Goal: Task Accomplishment & Management: Use online tool/utility

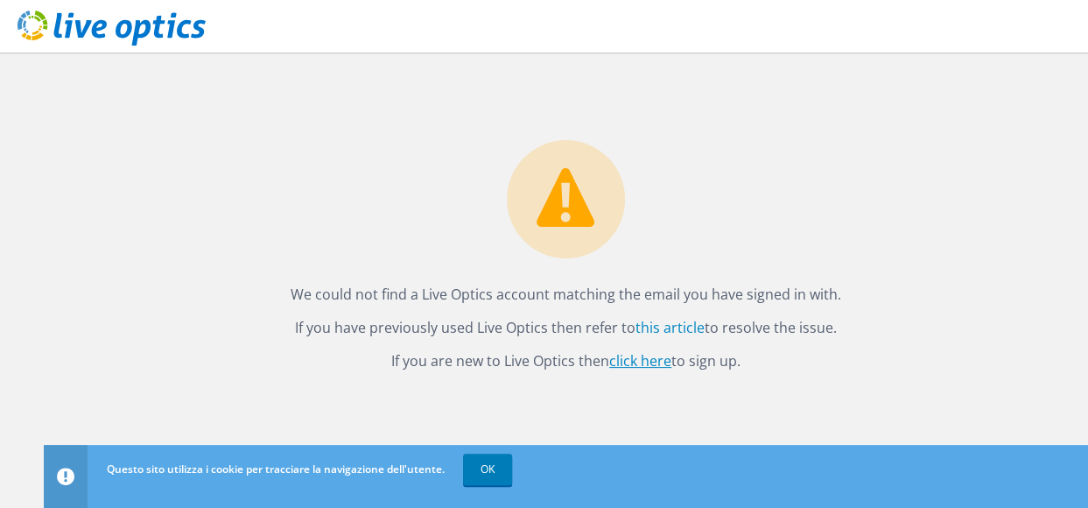
click at [635, 365] on link "click here" at bounding box center [640, 360] width 62 height 19
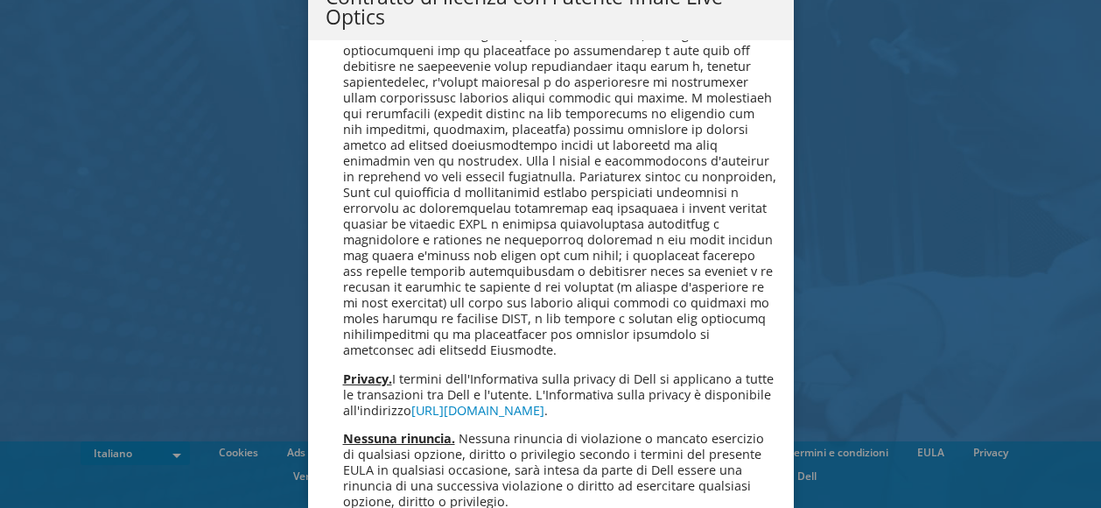
scroll to position [7484, 0]
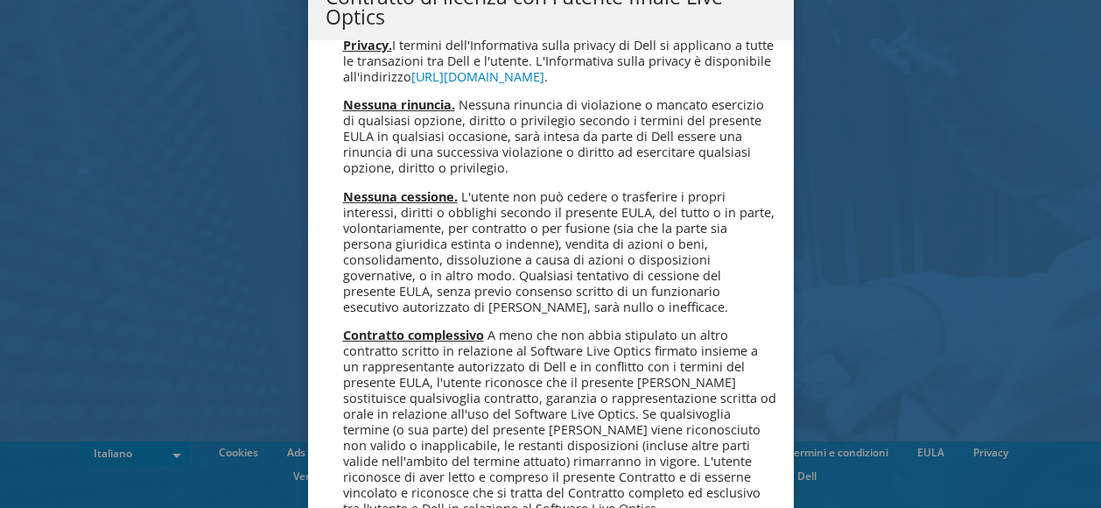
drag, startPoint x: 380, startPoint y: 459, endPoint x: 380, endPoint y: 468, distance: 9.6
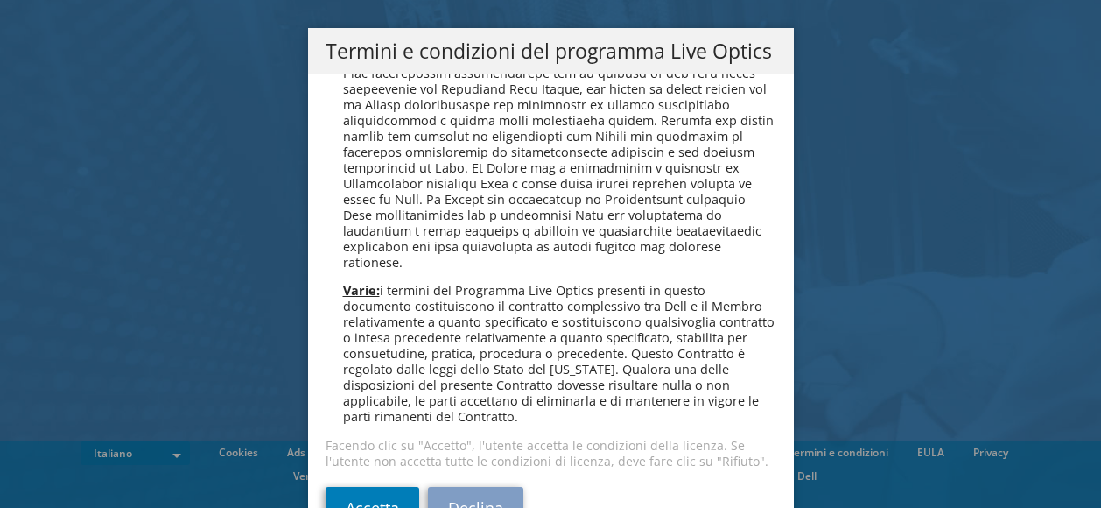
scroll to position [59, 0]
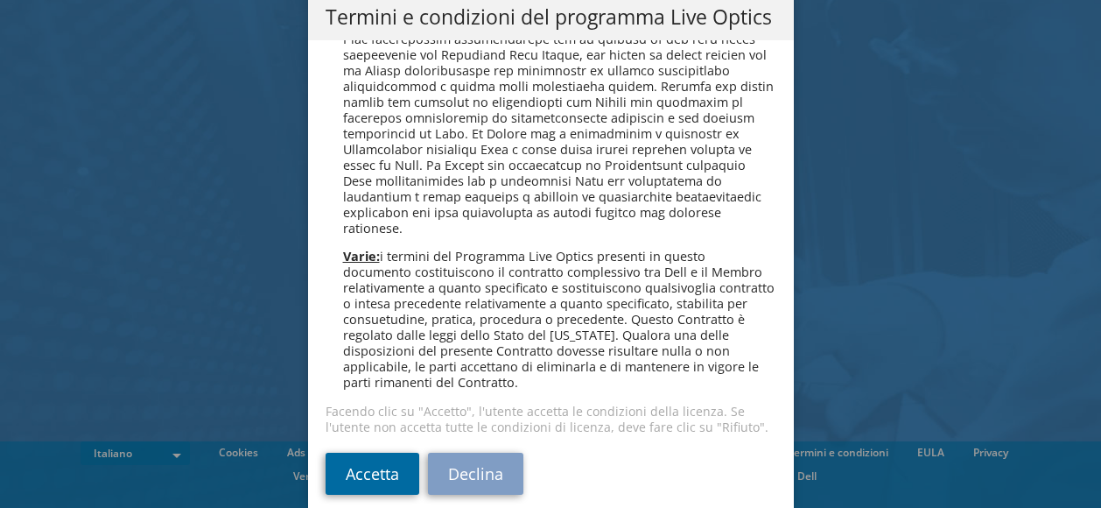
click at [367, 461] on link "Accetta" at bounding box center [373, 473] width 94 height 42
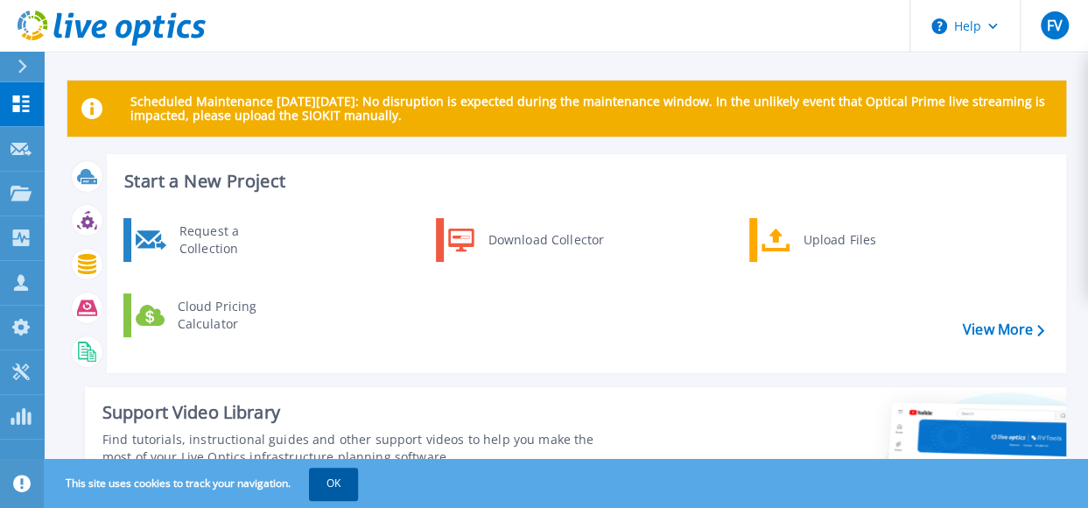
click at [331, 491] on button "OK" at bounding box center [333, 483] width 49 height 32
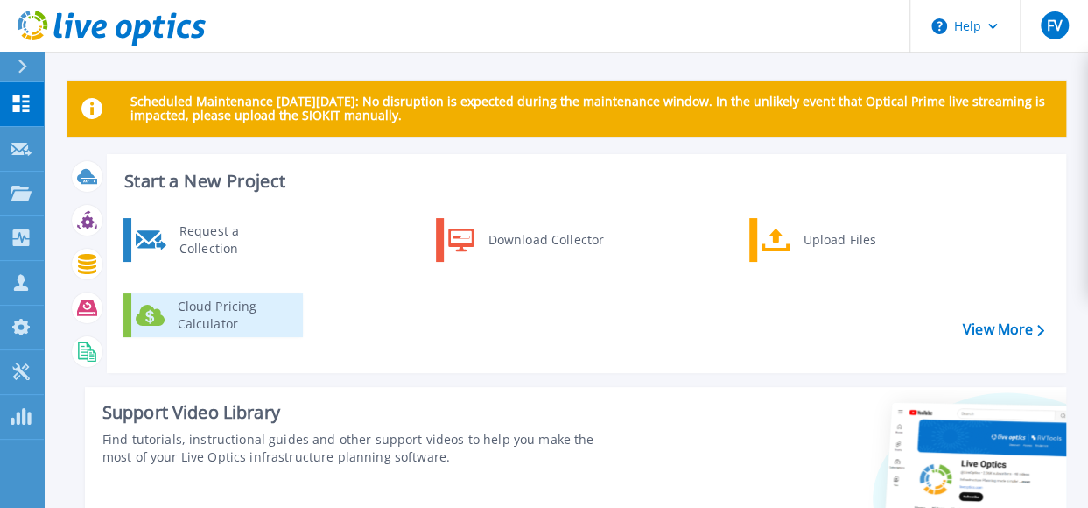
click at [208, 312] on div "Cloud Pricing Calculator" at bounding box center [234, 315] width 130 height 35
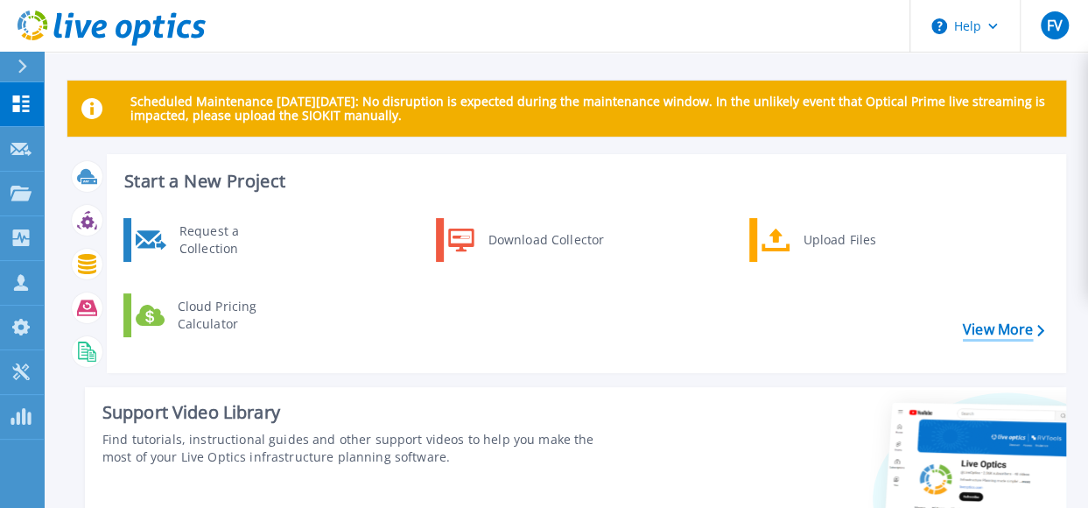
click at [980, 321] on link "View More" at bounding box center [1003, 329] width 81 height 17
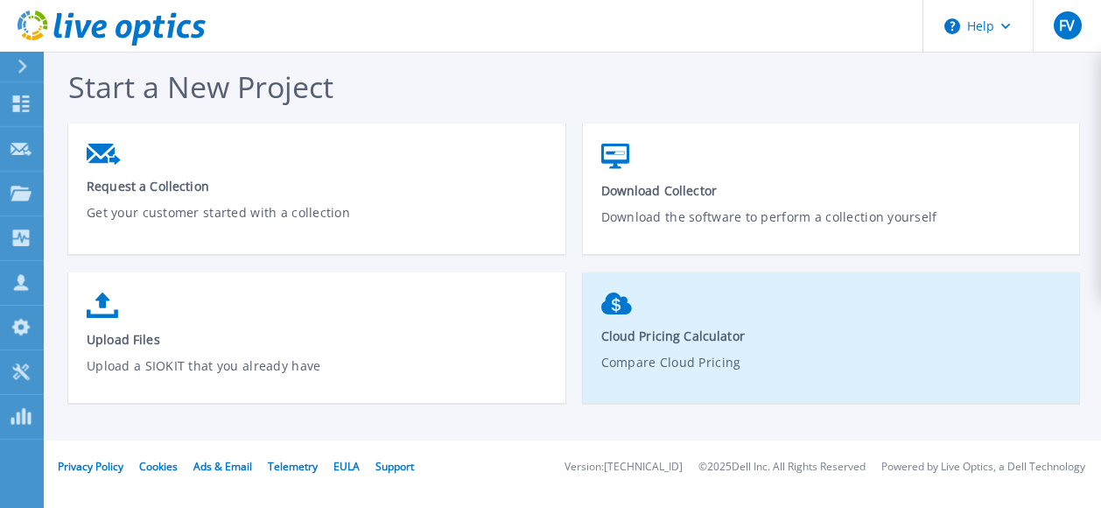
click at [786, 334] on span "Cloud Pricing Calculator" at bounding box center [831, 335] width 461 height 17
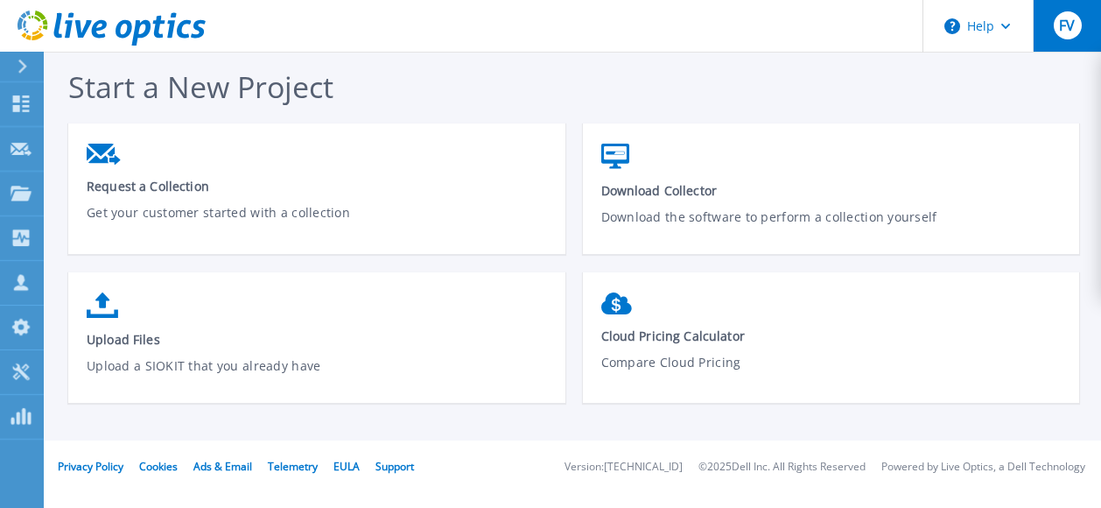
click at [1080, 26] on button "FV" at bounding box center [1067, 26] width 68 height 52
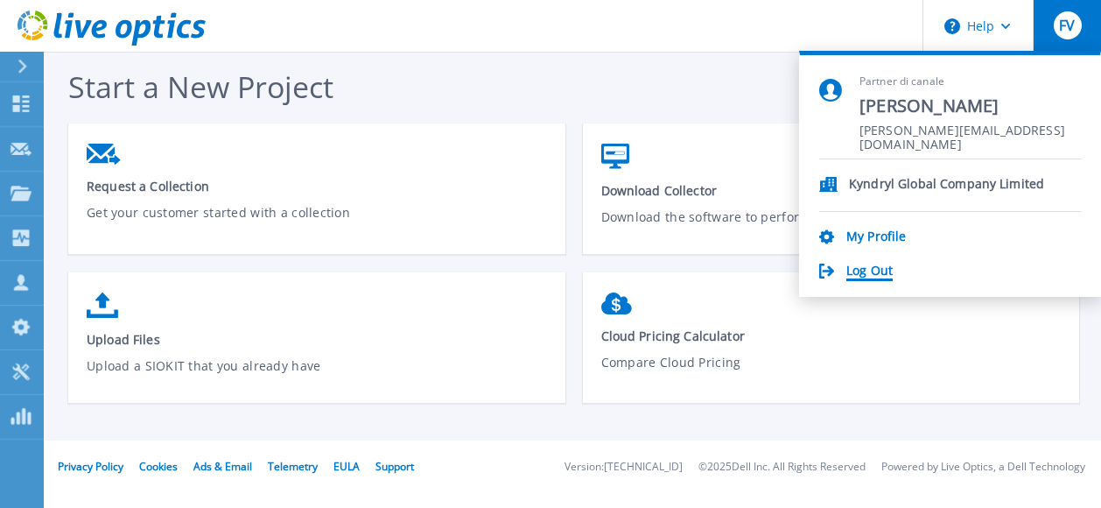
click at [879, 273] on link "Log Out" at bounding box center [869, 271] width 46 height 17
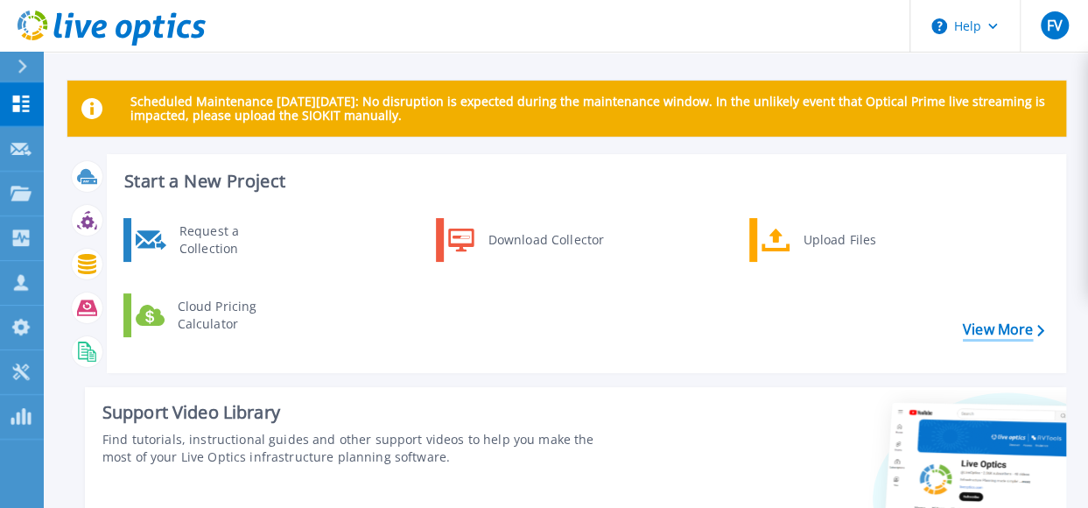
click at [973, 321] on link "View More" at bounding box center [1003, 329] width 81 height 17
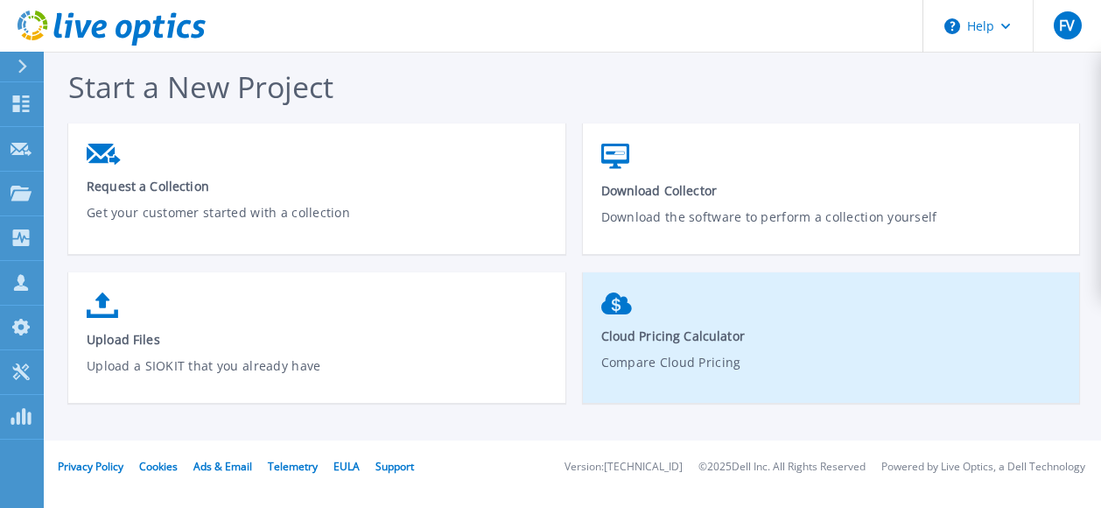
click at [754, 351] on link "Cloud Pricing Calculator Compare Cloud Pricing" at bounding box center [831, 345] width 497 height 123
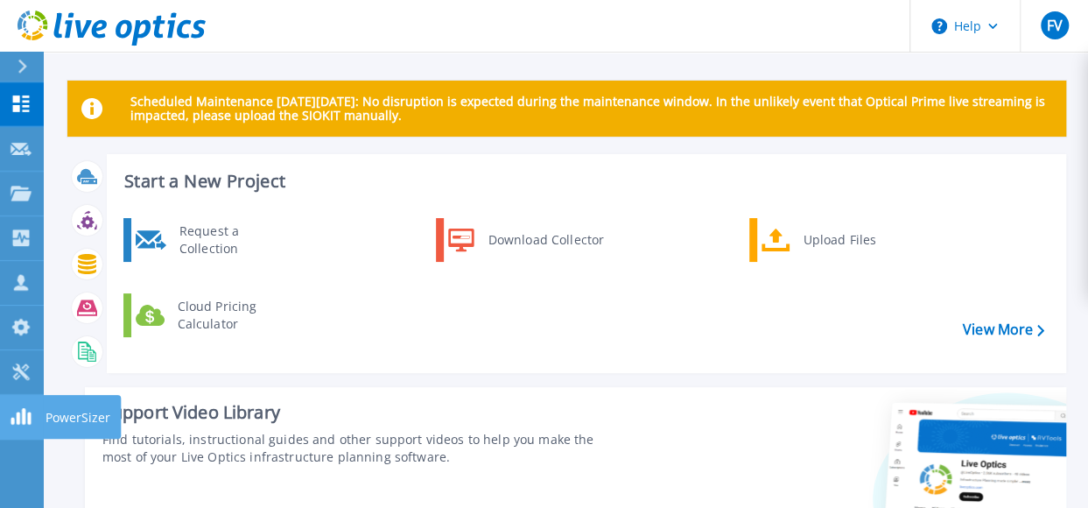
click at [15, 412] on icon at bounding box center [21, 416] width 21 height 17
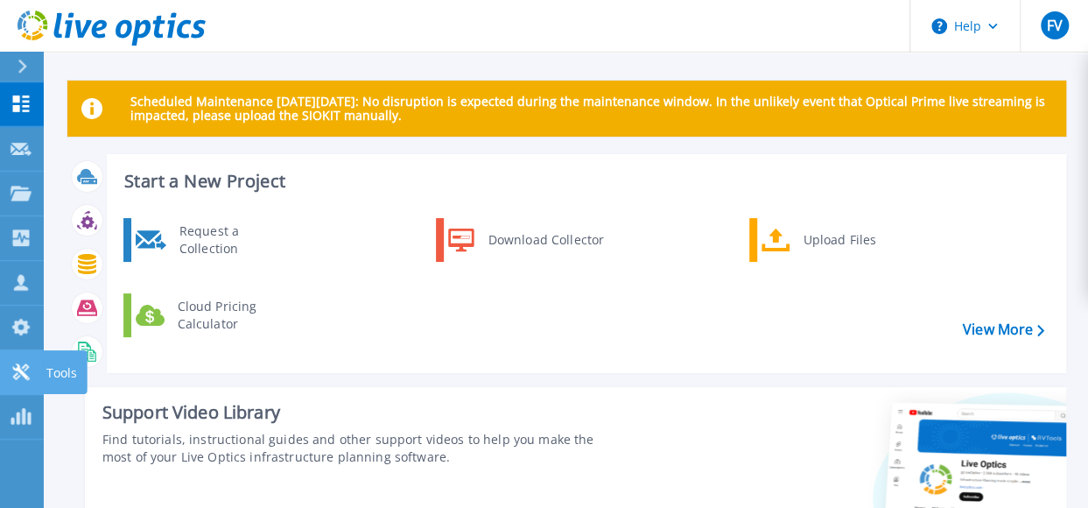
click at [14, 362] on div at bounding box center [21, 371] width 21 height 18
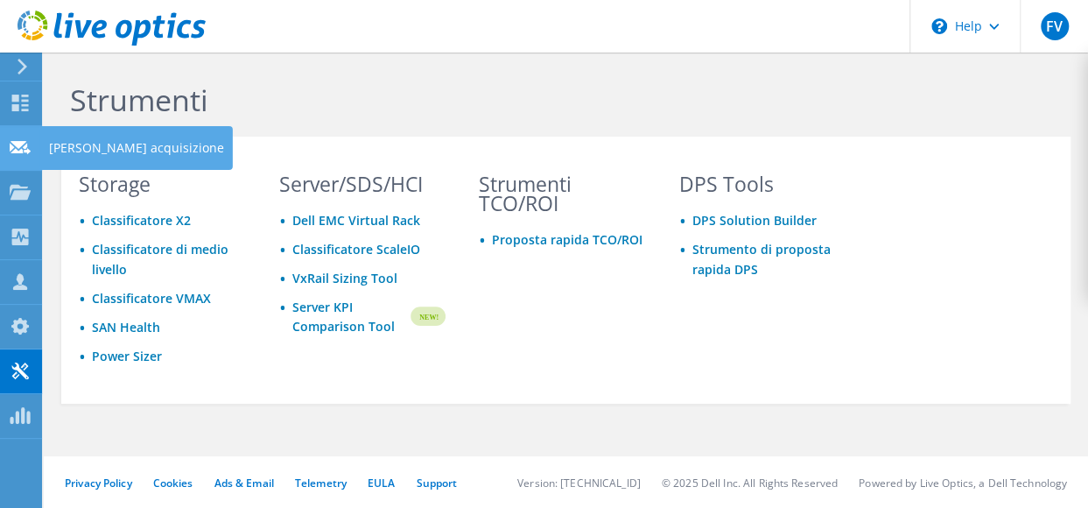
click at [30, 144] on icon at bounding box center [20, 147] width 21 height 17
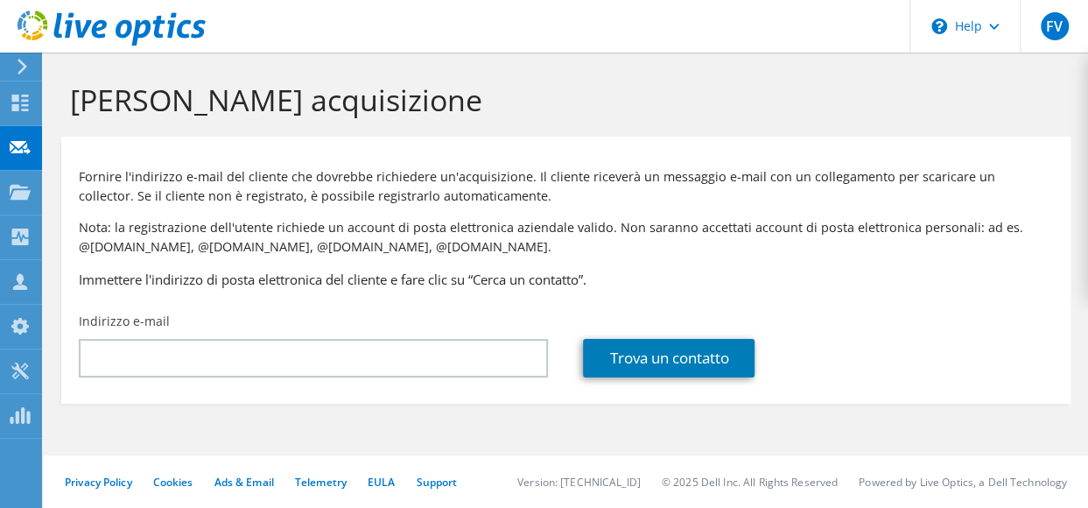
click at [18, 66] on icon at bounding box center [22, 67] width 13 height 16
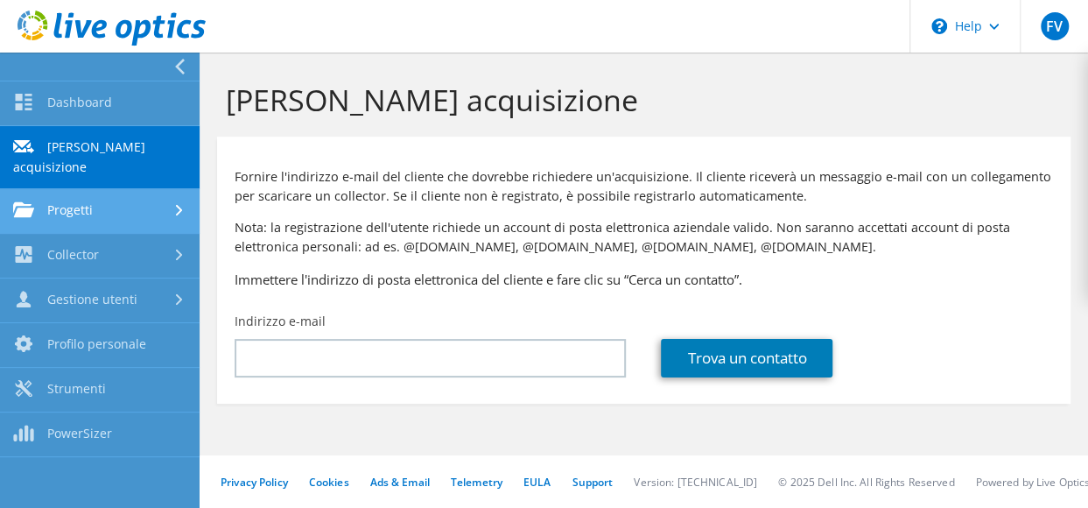
click at [143, 189] on link "Progetti" at bounding box center [100, 211] width 200 height 45
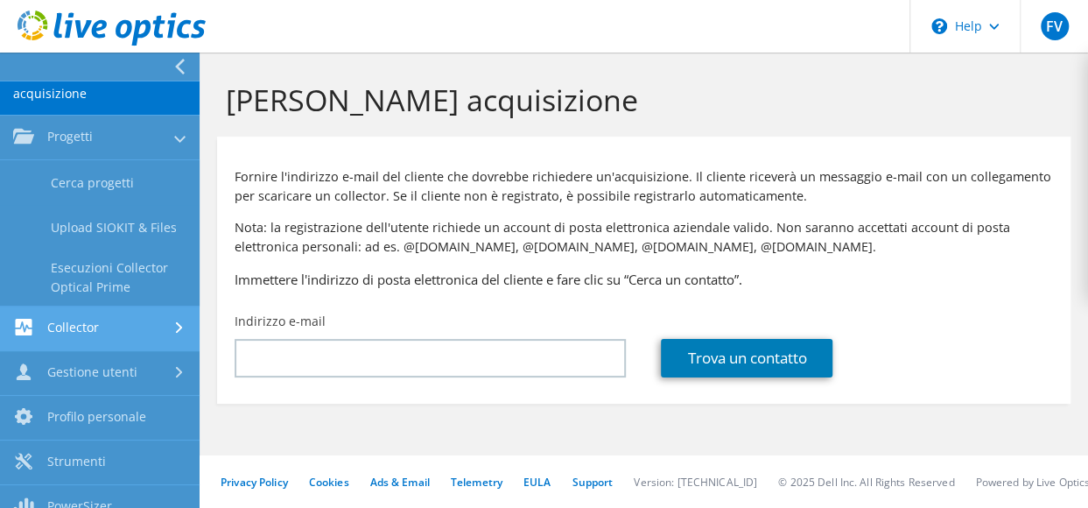
click at [131, 306] on link "Collector" at bounding box center [100, 328] width 200 height 45
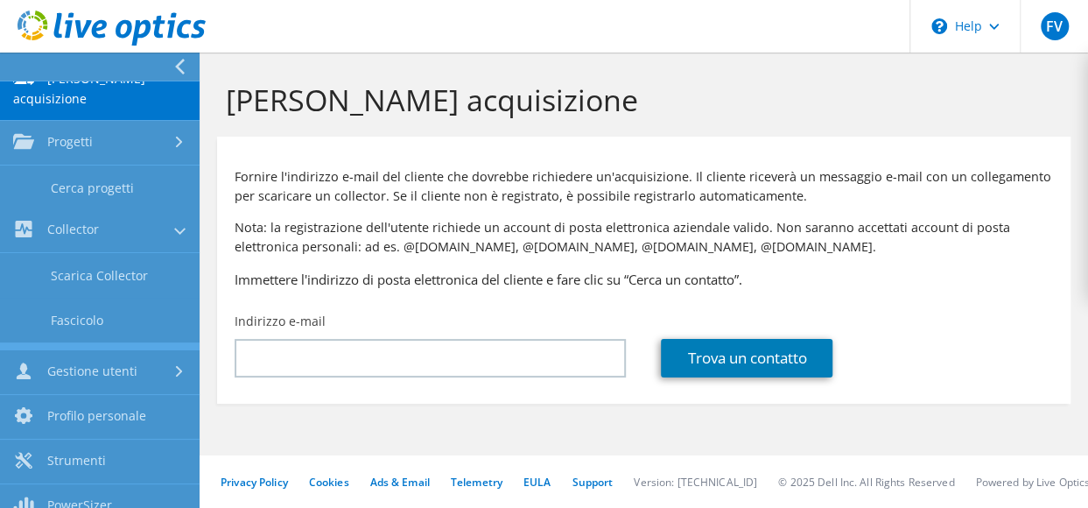
scroll to position [74, 0]
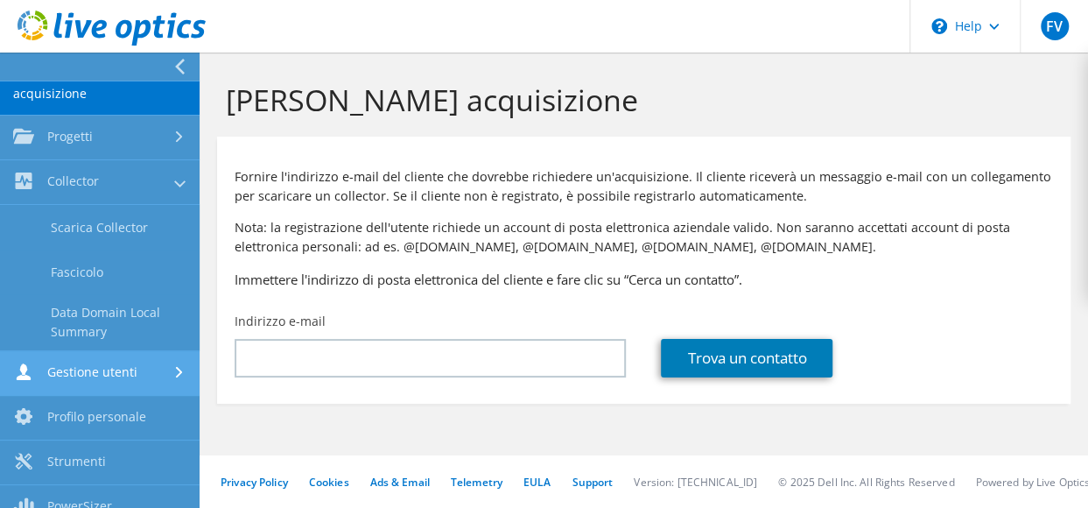
click at [122, 351] on link "Gestione utenti" at bounding box center [100, 373] width 200 height 45
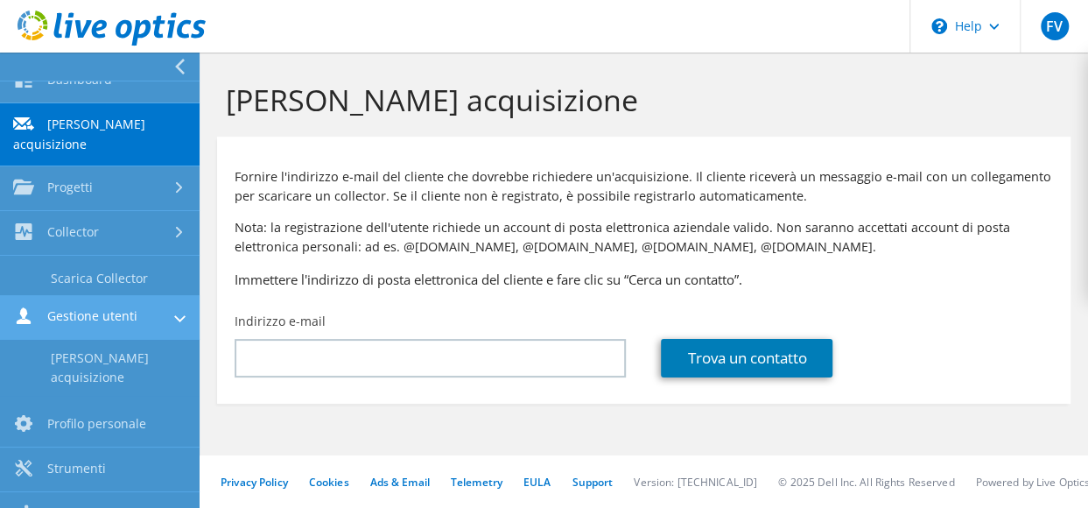
scroll to position [18, 0]
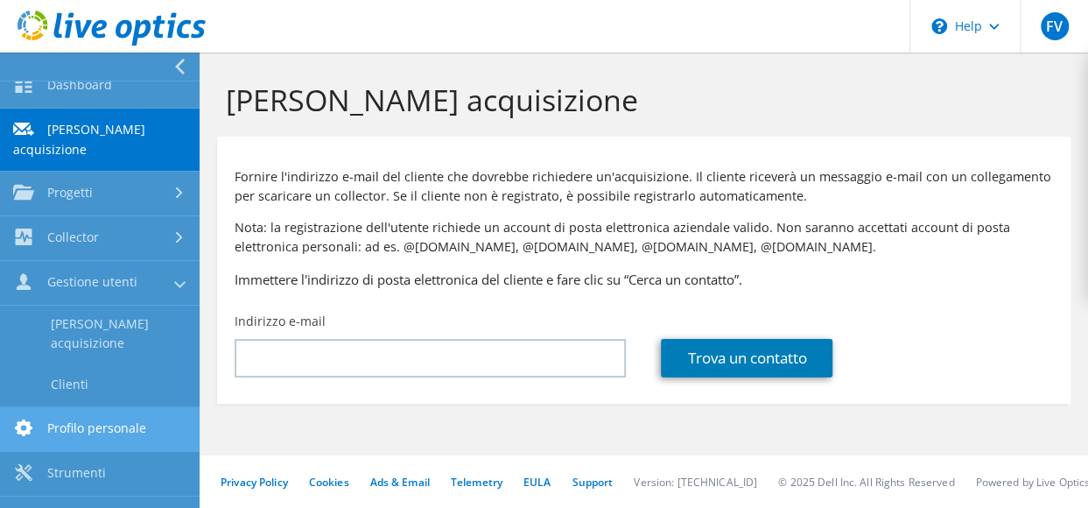
click at [124, 407] on link "Profilo personale" at bounding box center [100, 429] width 200 height 45
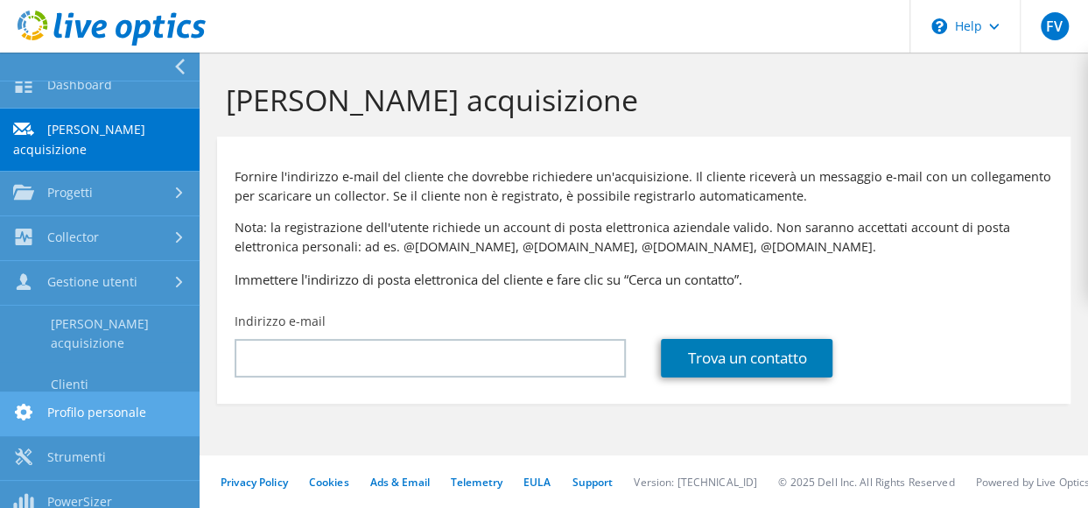
scroll to position [0, 0]
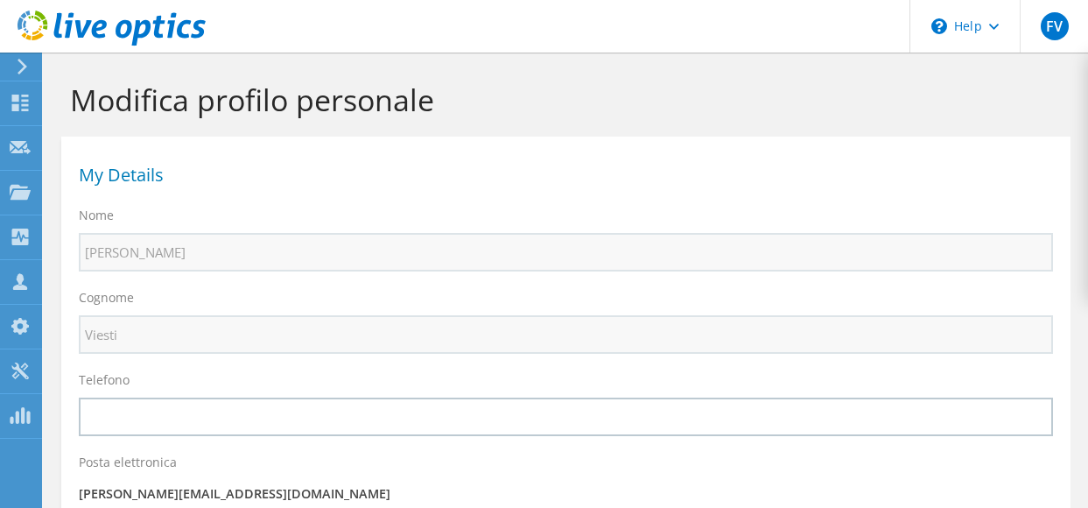
select select "106"
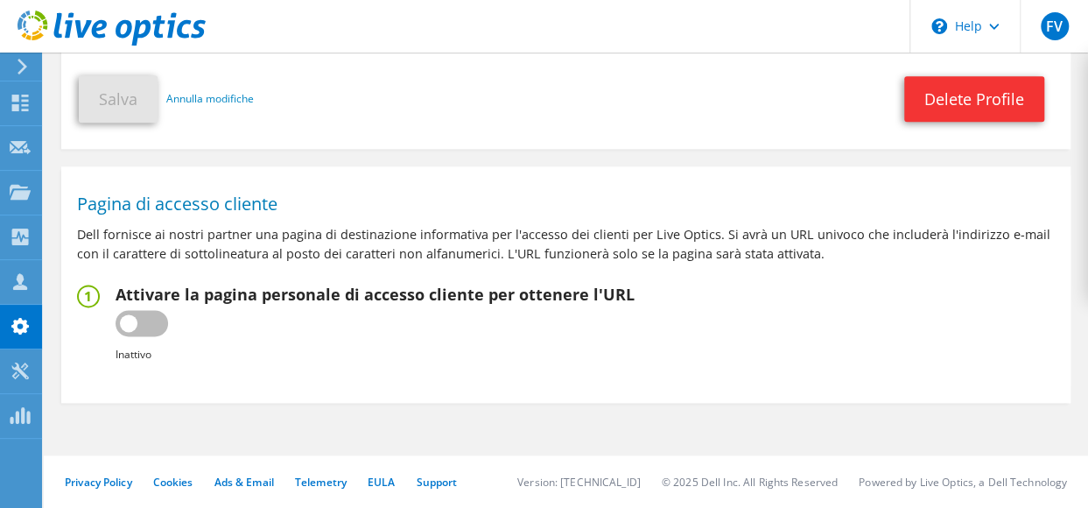
scroll to position [1017, 0]
click at [24, 372] on use at bounding box center [19, 370] width 17 height 17
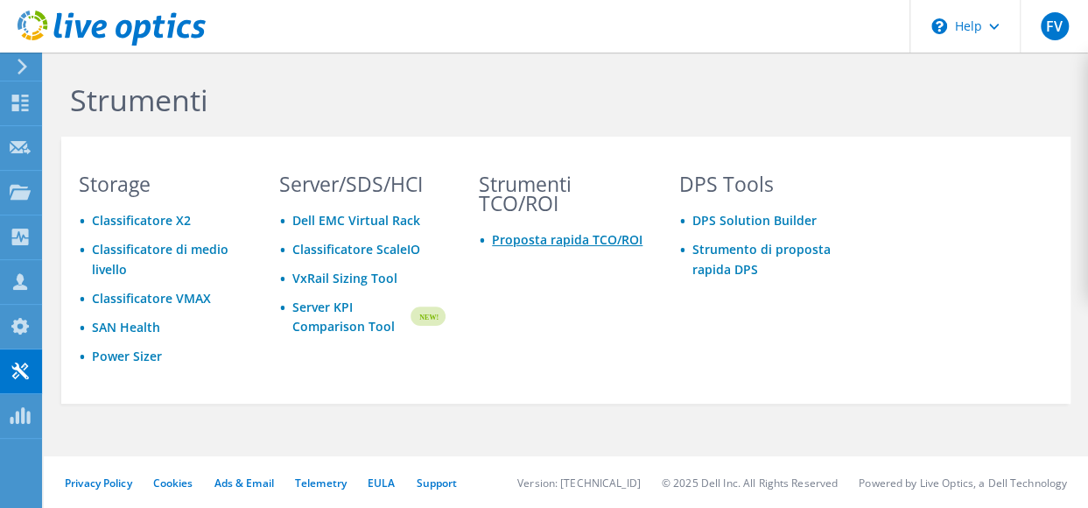
click at [531, 247] on link "Proposta rapida TCO/ROI" at bounding box center [567, 239] width 151 height 17
click at [731, 223] on link "DPS Solution Builder" at bounding box center [754, 220] width 124 height 17
click at [1054, 28] on span "FV" at bounding box center [1054, 26] width 28 height 28
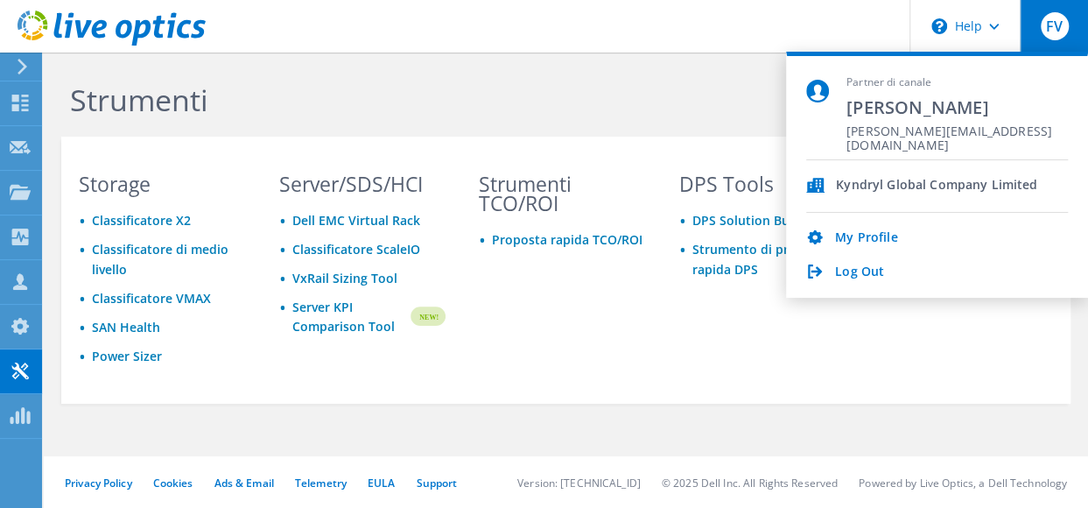
click at [649, 334] on div "Strumenti TCO/ROI Proposta rapida TCO/ROI" at bounding box center [562, 285] width 202 height 223
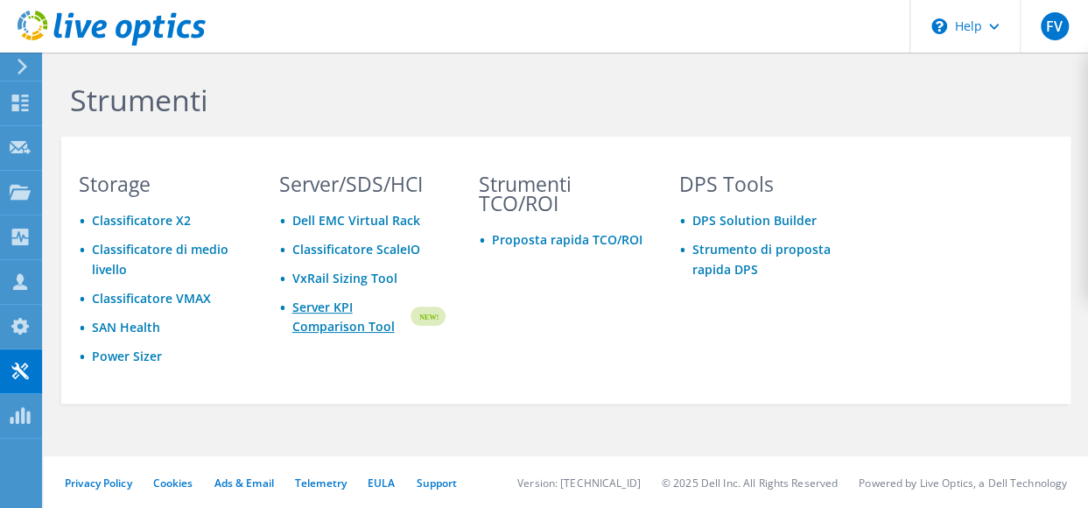
click at [315, 318] on link "Server KPI Comparison Tool" at bounding box center [350, 317] width 116 height 39
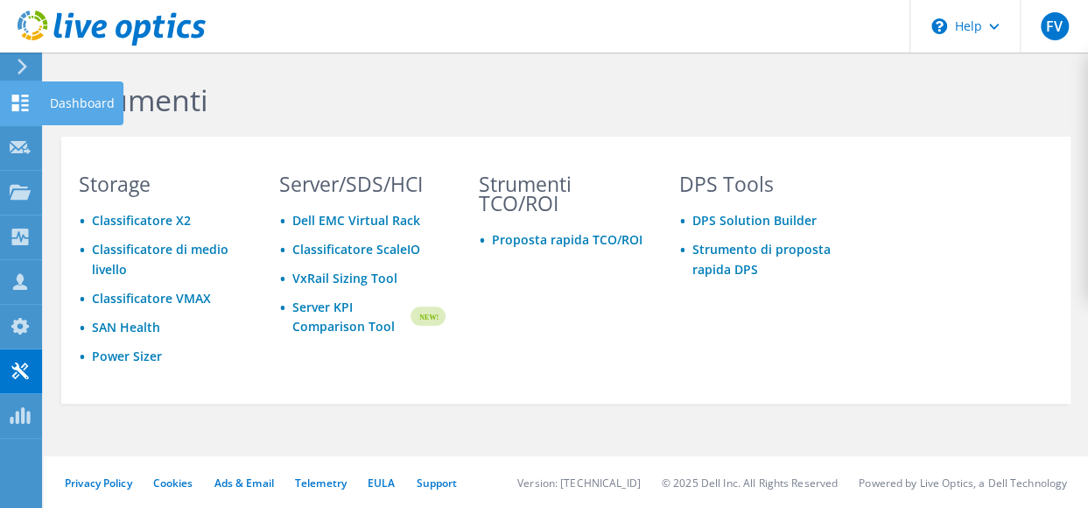
click at [20, 106] on icon at bounding box center [20, 103] width 21 height 17
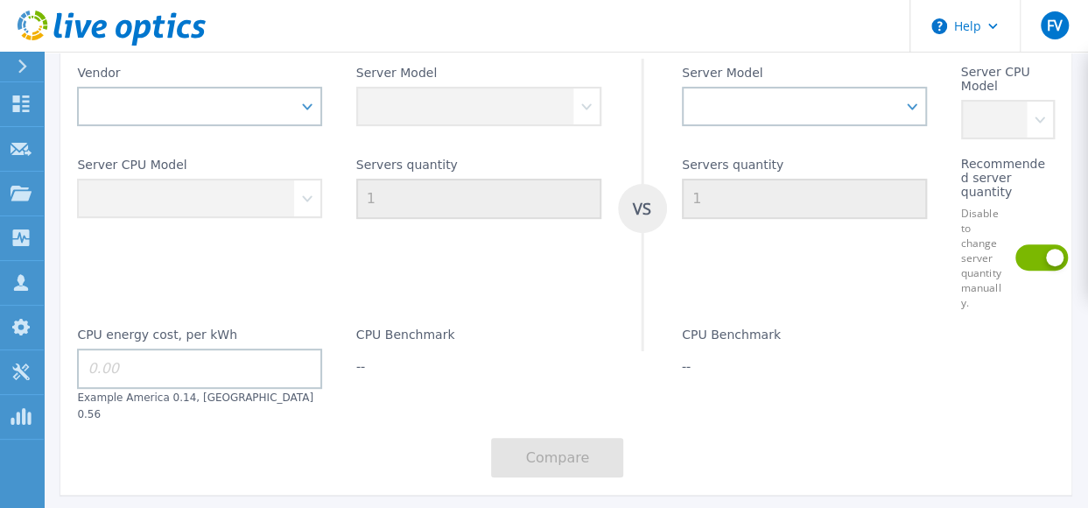
scroll to position [220, 0]
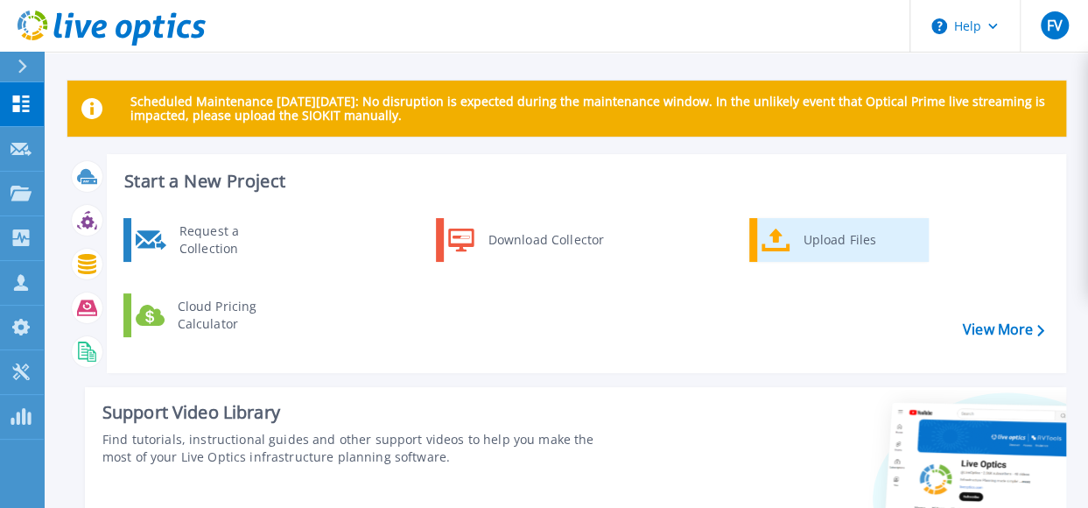
click at [809, 235] on div "Upload Files" at bounding box center [860, 239] width 130 height 35
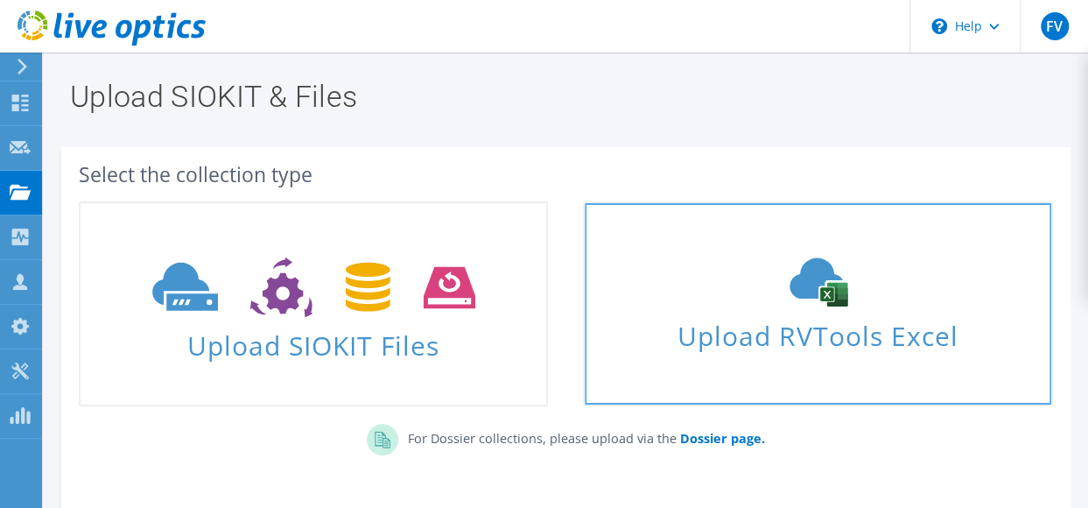
click at [740, 330] on span "Upload RVTools Excel" at bounding box center [818, 331] width 466 height 38
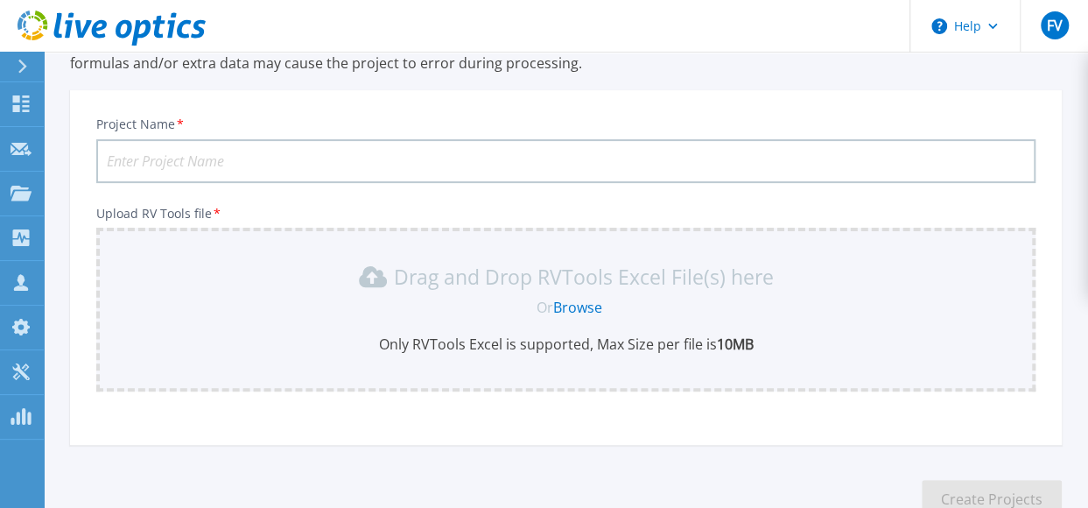
scroll to position [140, 0]
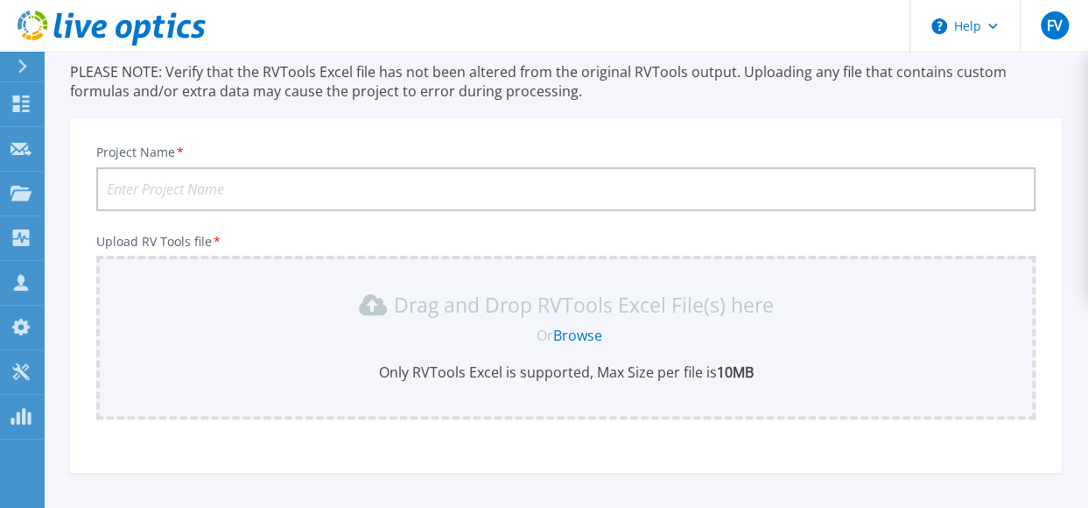
click at [264, 200] on input "Project Name *" at bounding box center [565, 189] width 939 height 44
type input "GA"
click at [578, 335] on link "Browse" at bounding box center [577, 335] width 49 height 19
click at [579, 337] on link "Browse" at bounding box center [577, 335] width 49 height 19
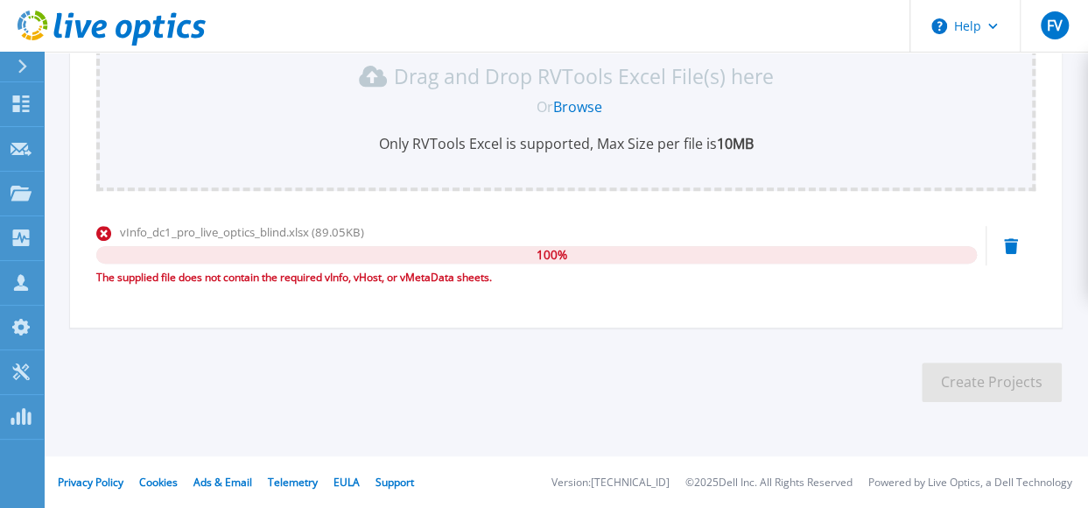
scroll to position [369, 0]
click at [1012, 248] on icon at bounding box center [1011, 245] width 14 height 16
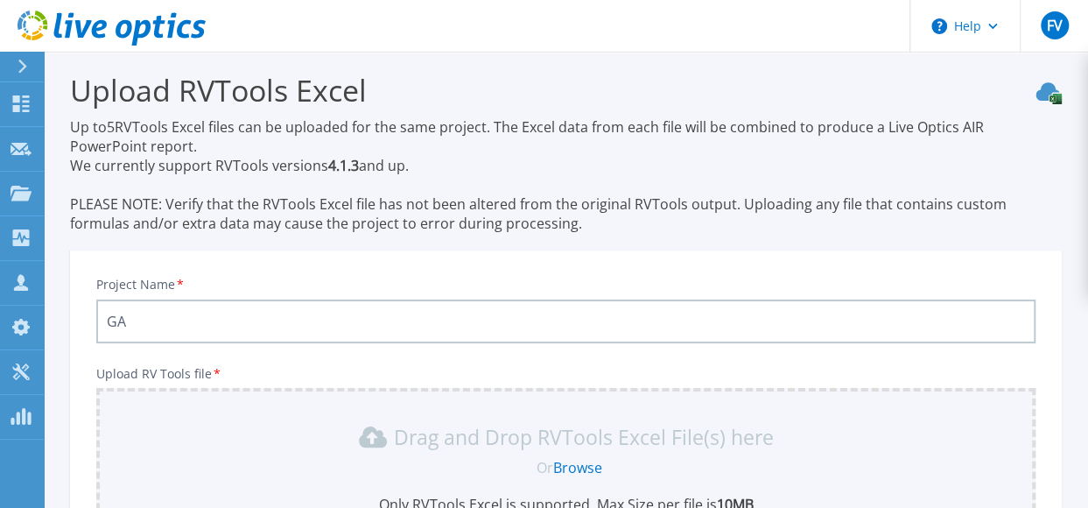
scroll to position [0, 0]
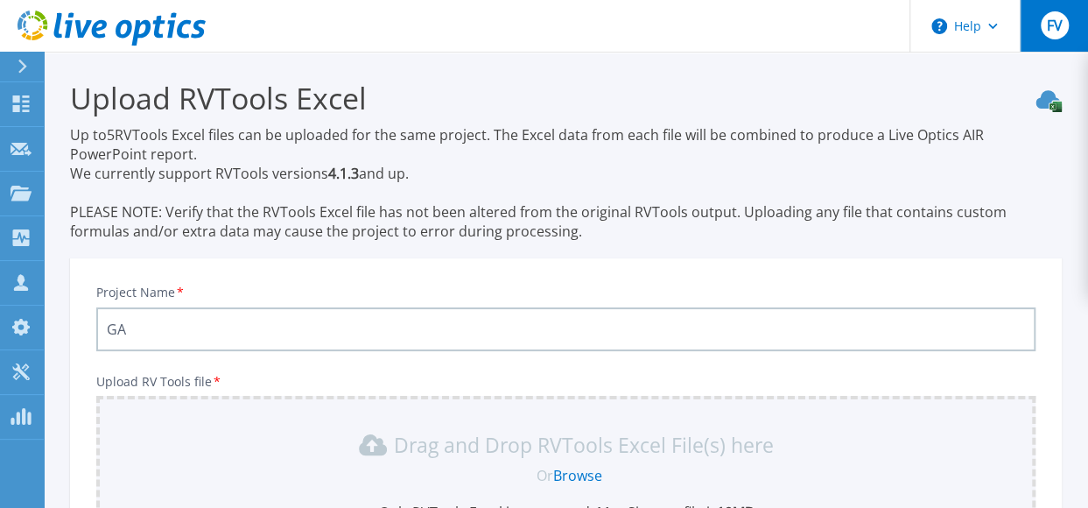
click at [1049, 32] on span "FV" at bounding box center [1054, 25] width 16 height 14
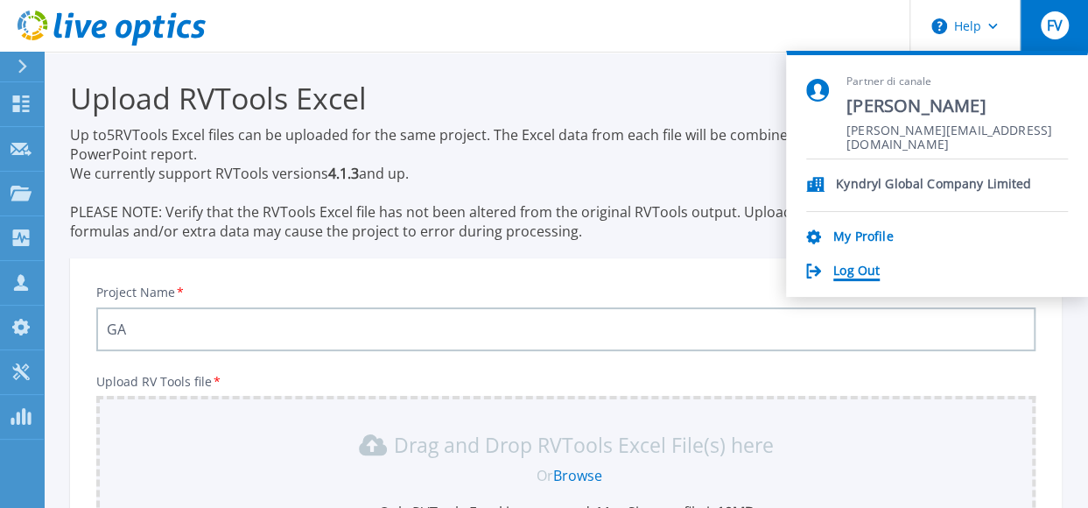
click at [865, 269] on link "Log Out" at bounding box center [856, 271] width 46 height 17
